Goal: Information Seeking & Learning: Find specific fact

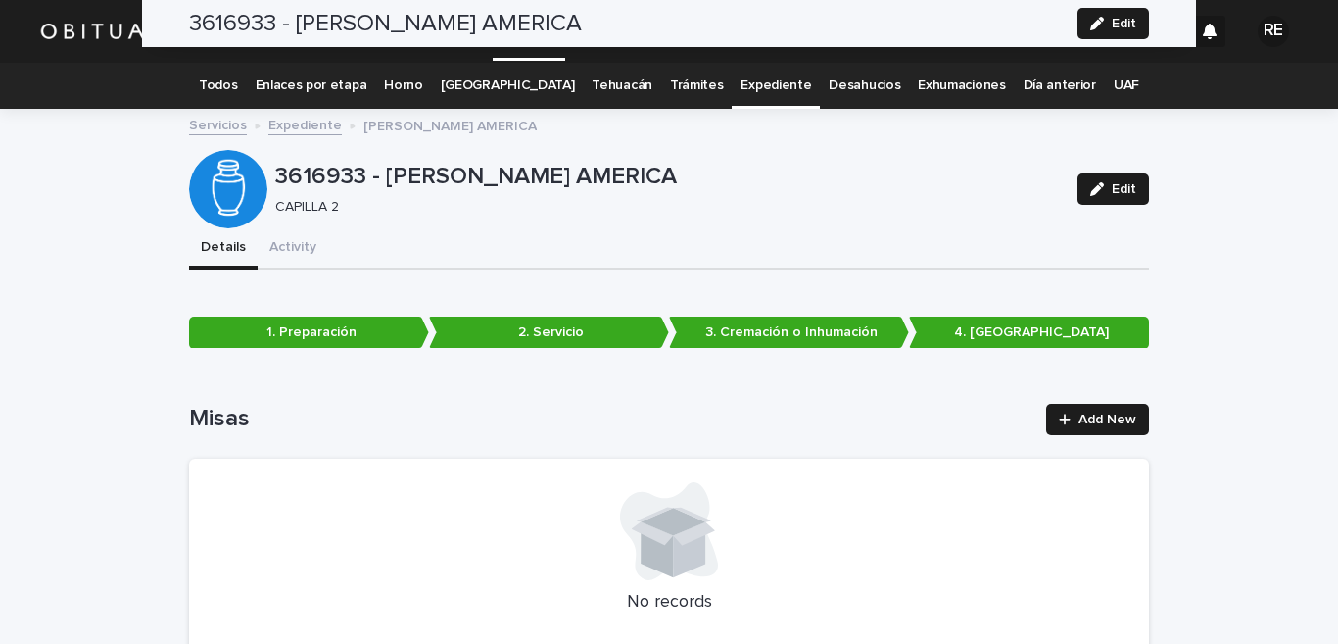
scroll to position [5049, 0]
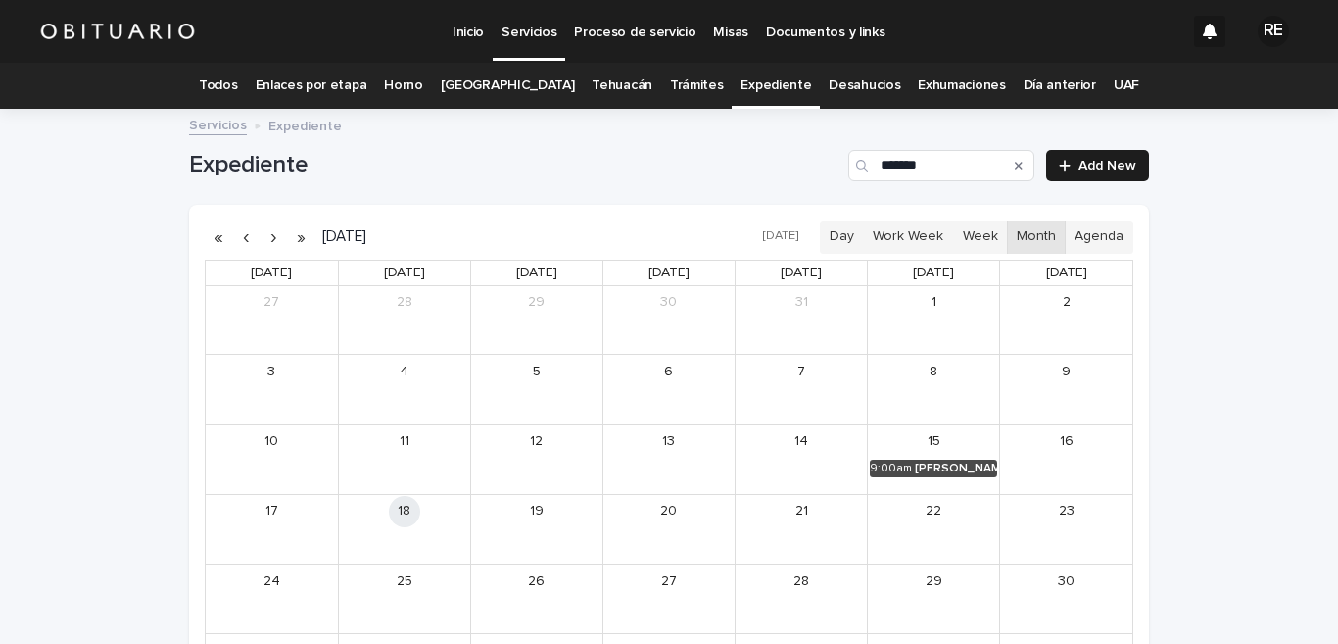
click at [1015, 164] on icon "Search" at bounding box center [1019, 166] width 8 height 8
click at [906, 173] on input "*******" at bounding box center [941, 165] width 186 height 31
type input "*"
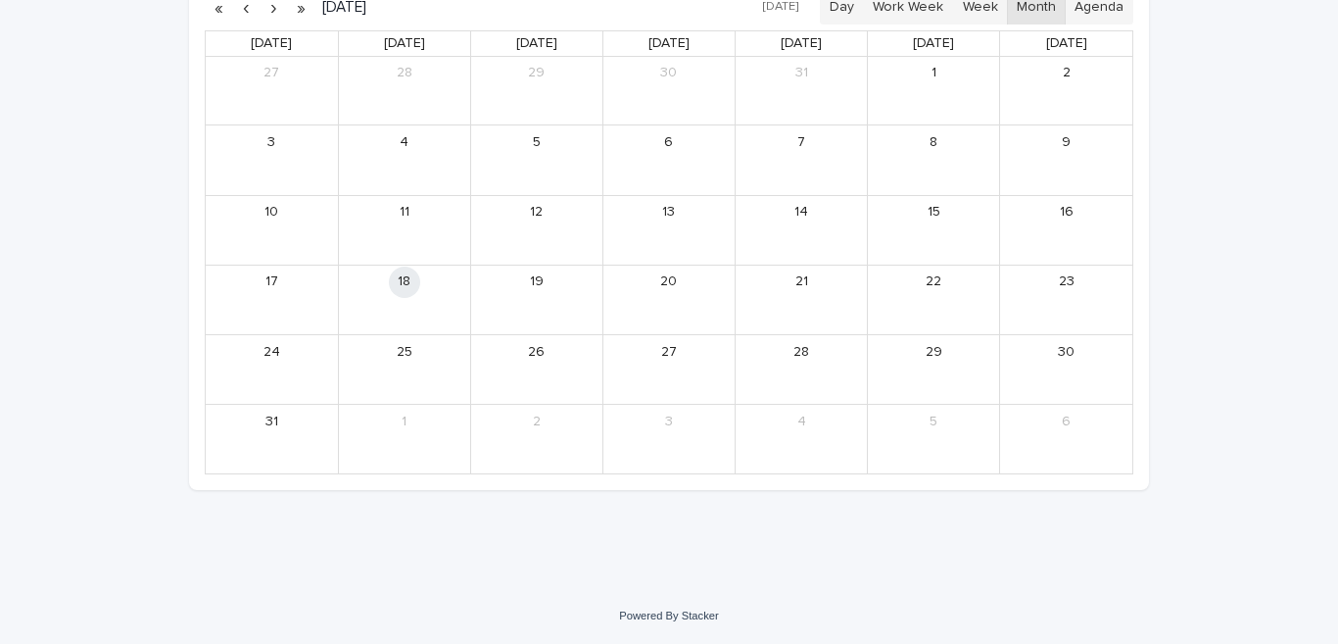
scroll to position [35, 0]
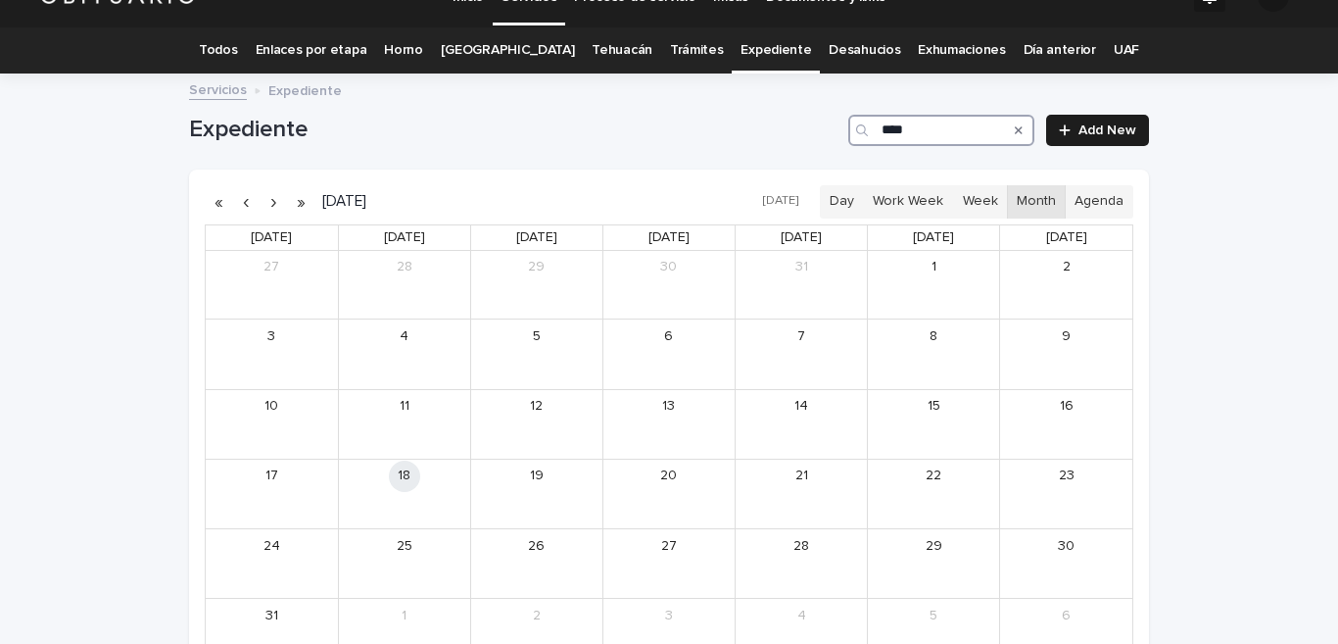
type input "****"
click at [237, 201] on button "button" at bounding box center [245, 201] width 27 height 31
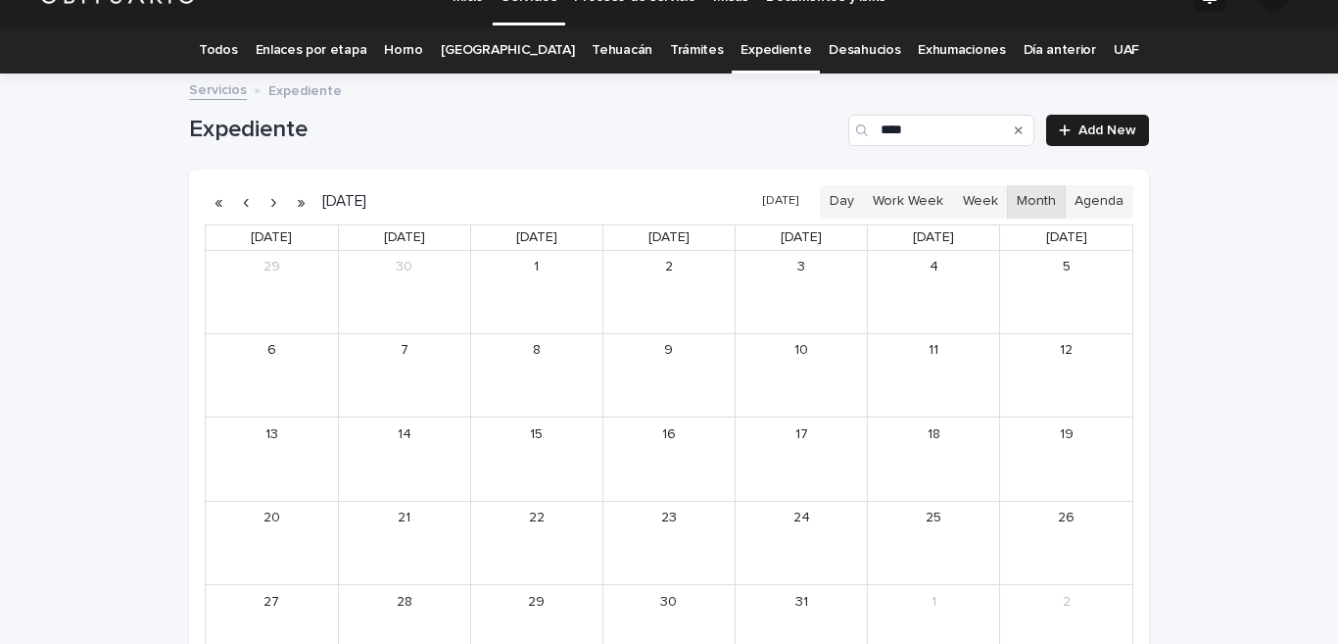
click at [264, 202] on button "button" at bounding box center [273, 201] width 27 height 31
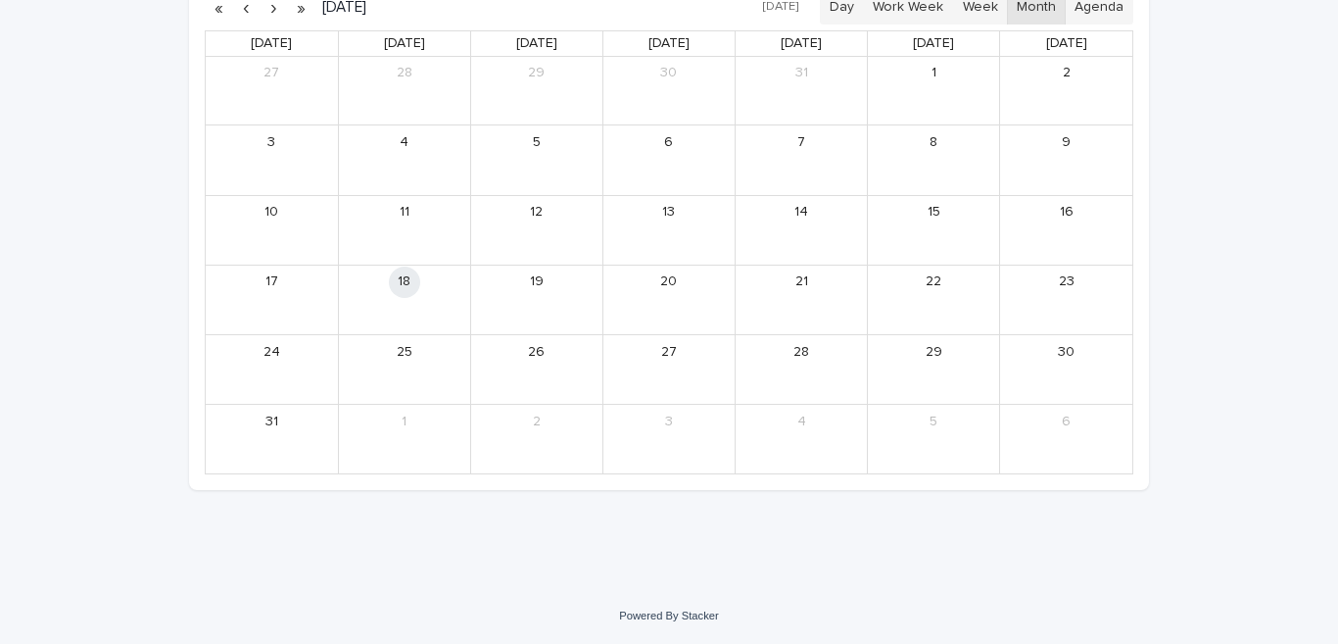
scroll to position [35, 0]
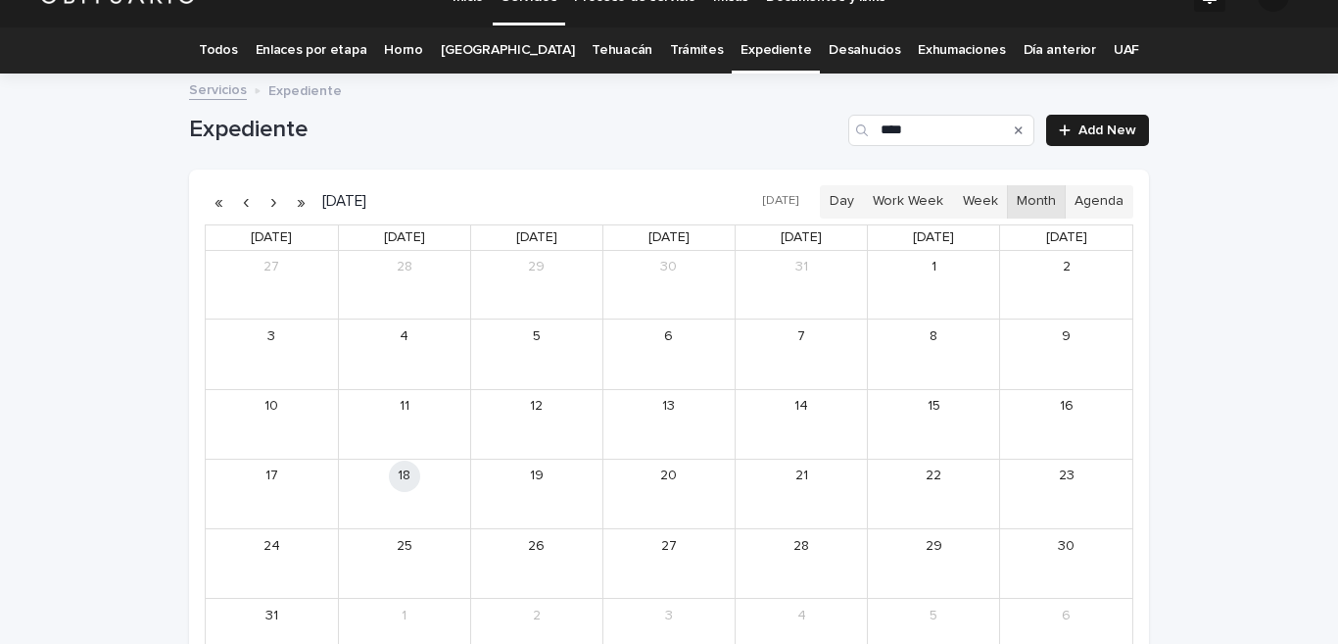
click at [234, 48] on link "Todos" at bounding box center [218, 50] width 38 height 46
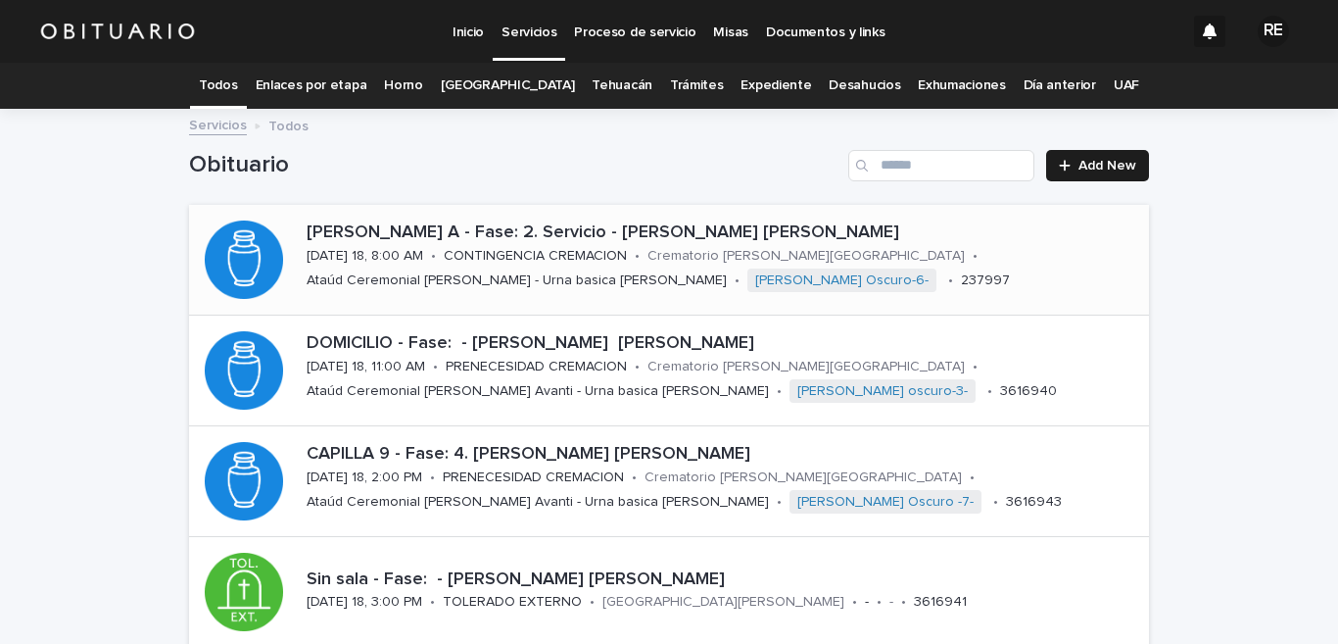
click at [665, 226] on p "[PERSON_NAME] A - Fase: 2. Servicio - [PERSON_NAME] [PERSON_NAME]" at bounding box center [724, 233] width 835 height 22
